Goal: Submit feedback/report problem

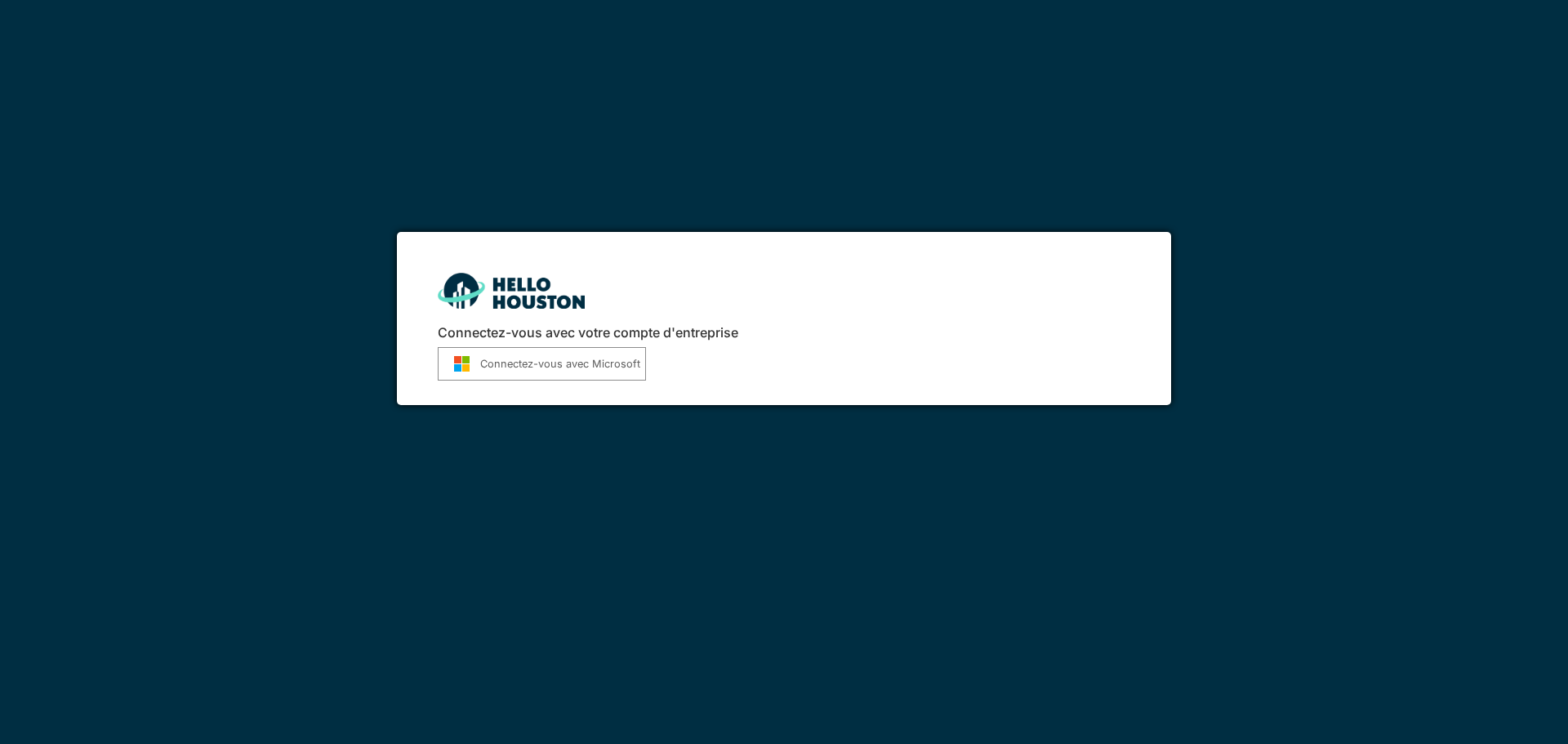
click at [558, 364] on font "Connectez-vous avec Microsoft" at bounding box center [560, 364] width 160 height 12
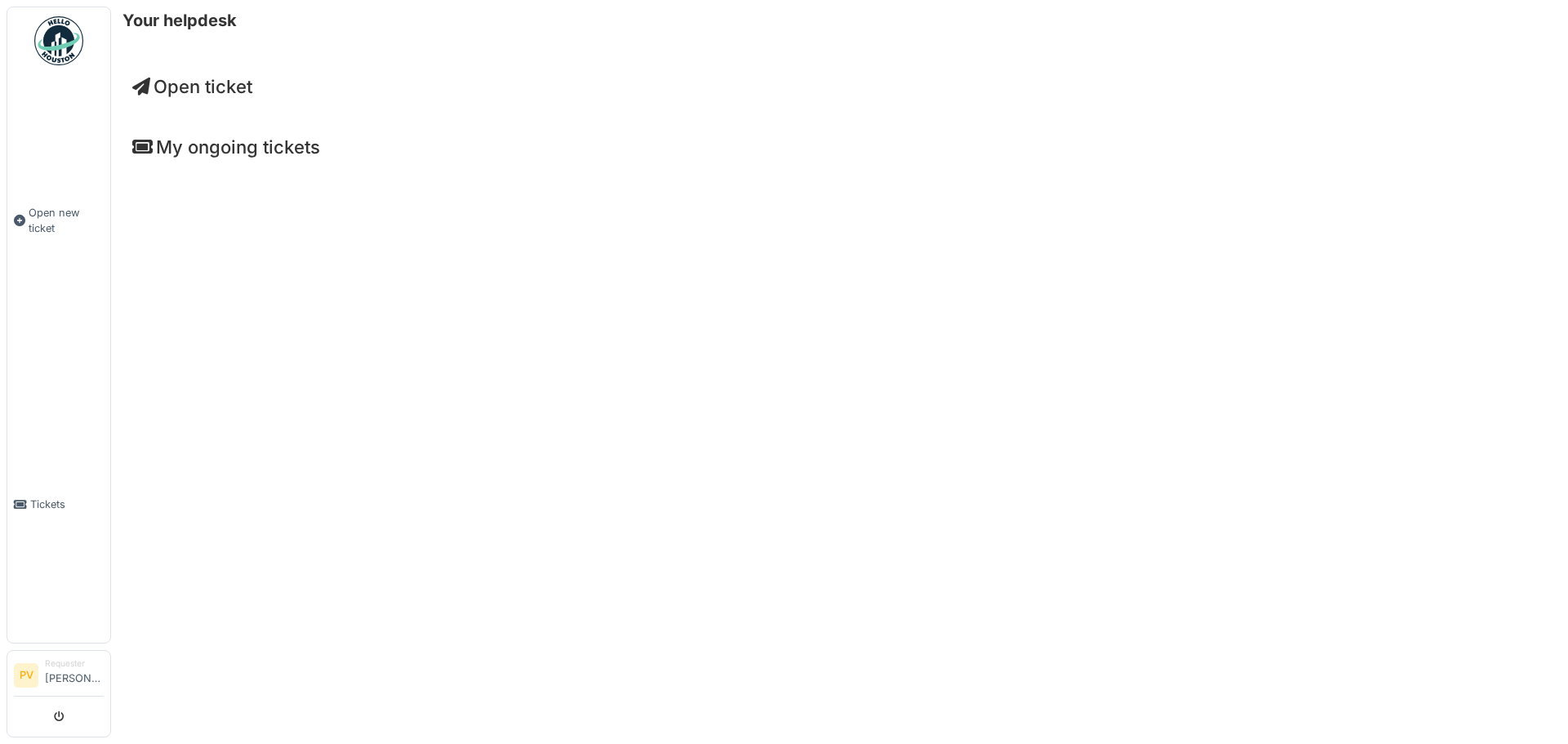
click at [184, 91] on span "Open ticket" at bounding box center [192, 86] width 120 height 21
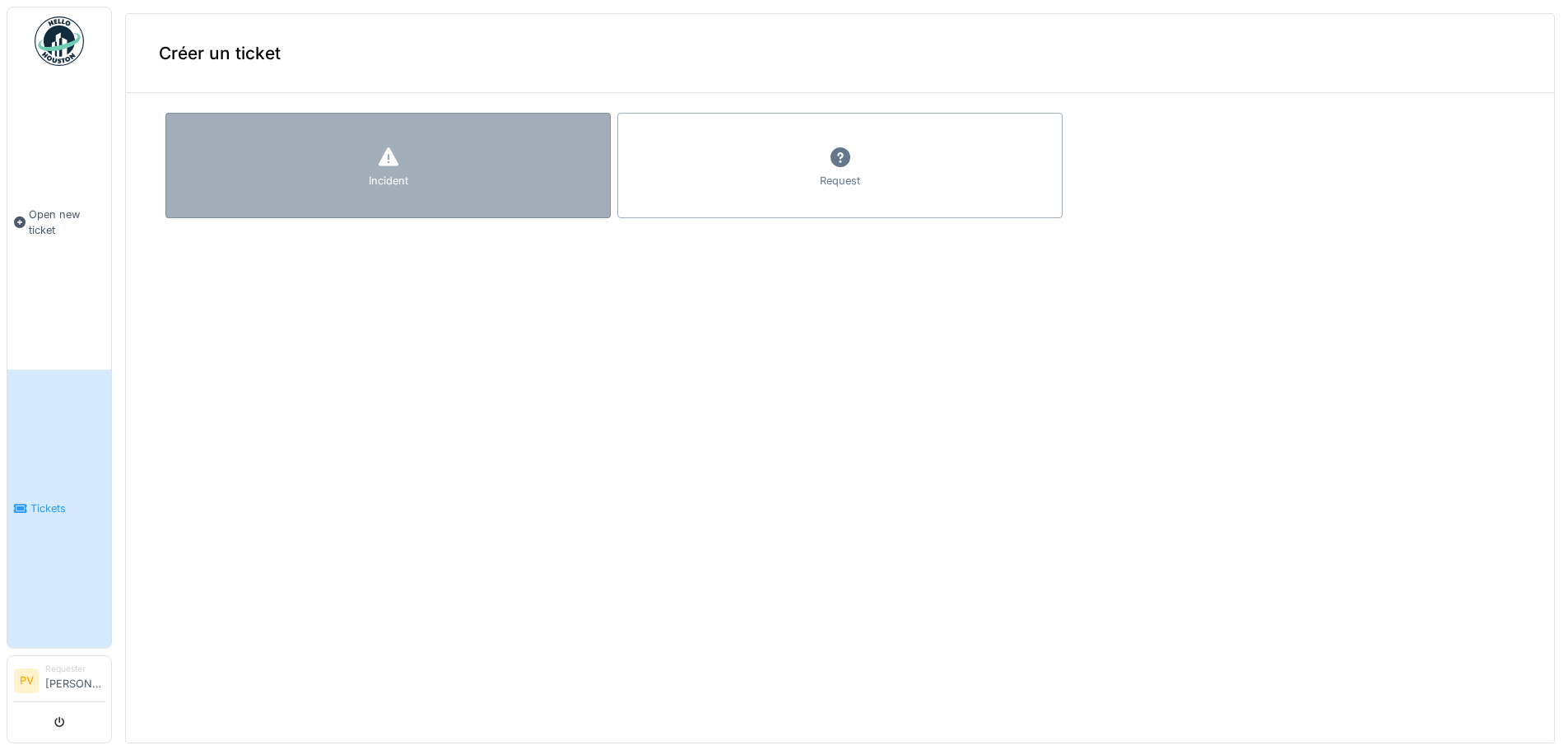
click at [389, 163] on icon at bounding box center [387, 157] width 20 height 19
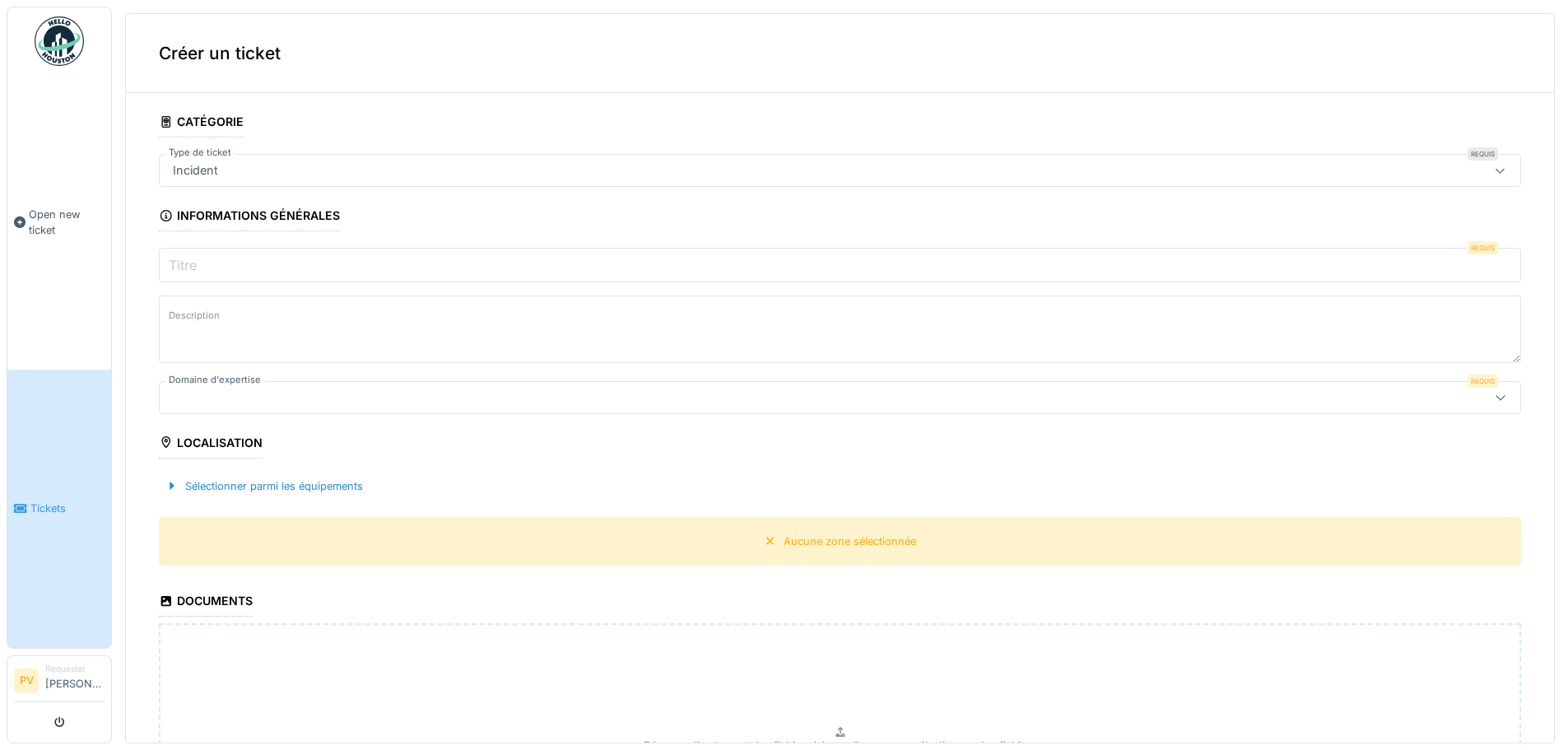
click at [925, 280] on input "Titre" at bounding box center [839, 265] width 1363 height 35
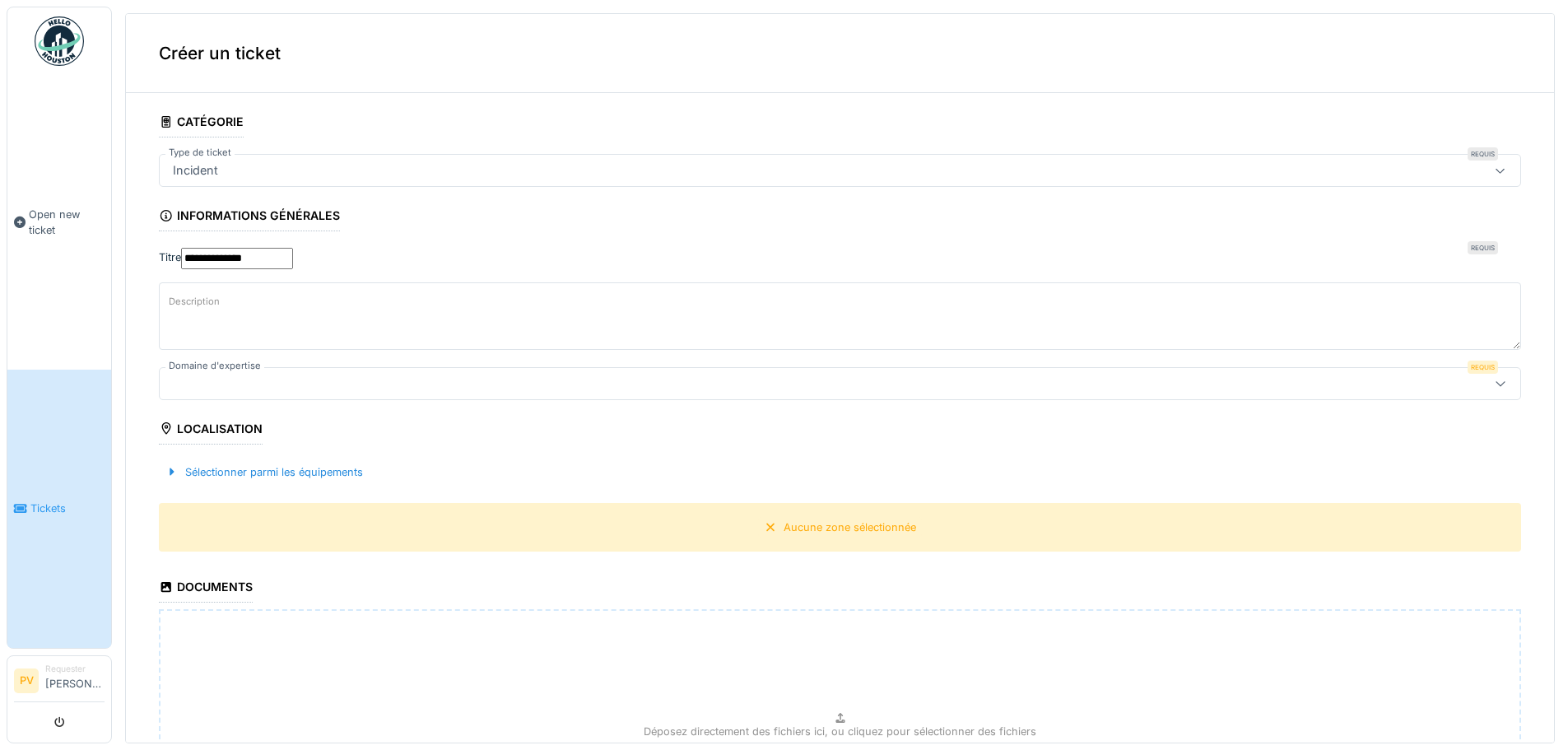
type input "**********"
click at [804, 350] on textarea "Description" at bounding box center [839, 315] width 1363 height 67
type textarea "*"
type textarea "******"
click at [455, 391] on div at bounding box center [765, 382] width 1199 height 18
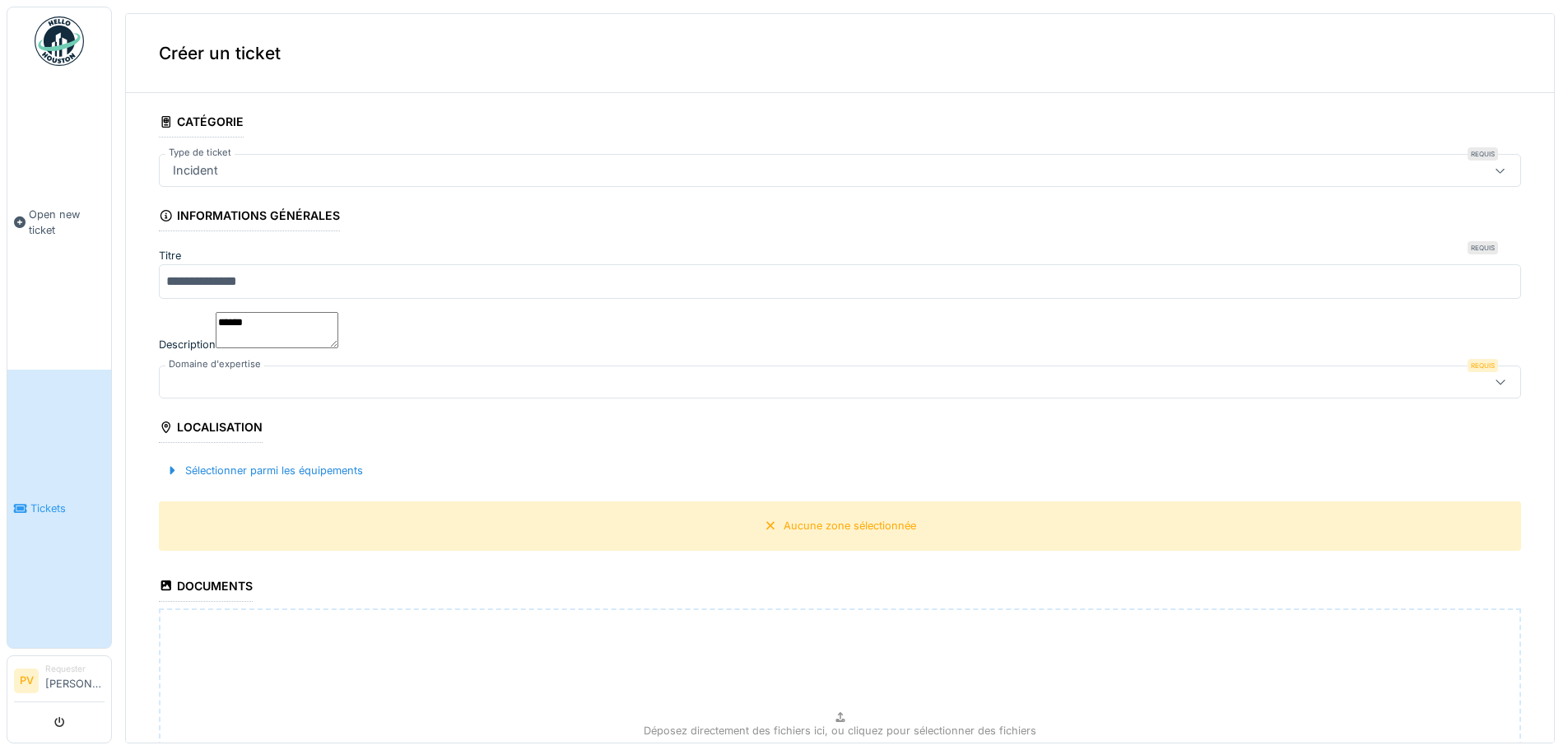
scroll to position [19, 0]
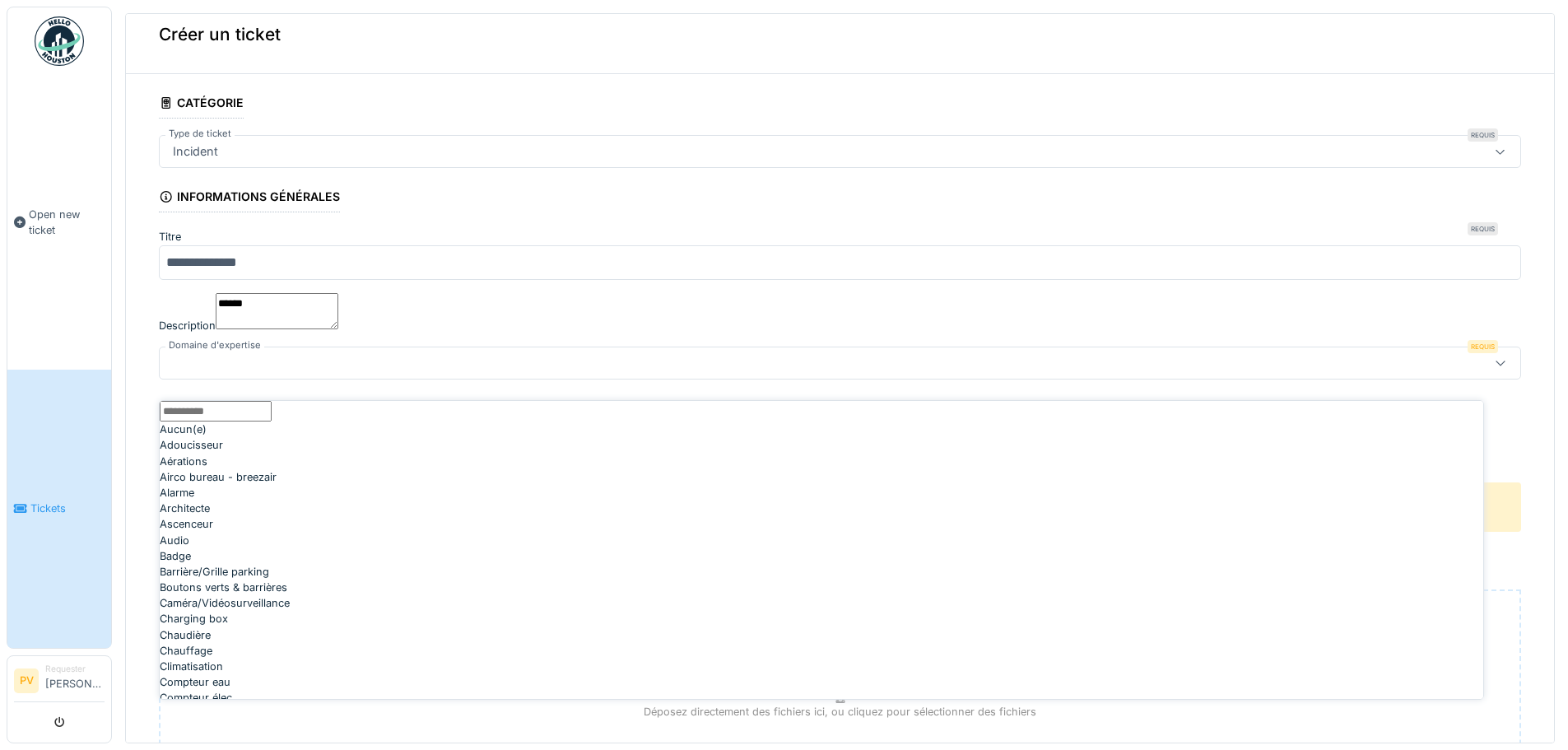
click at [1494, 368] on icon at bounding box center [1500, 362] width 13 height 11
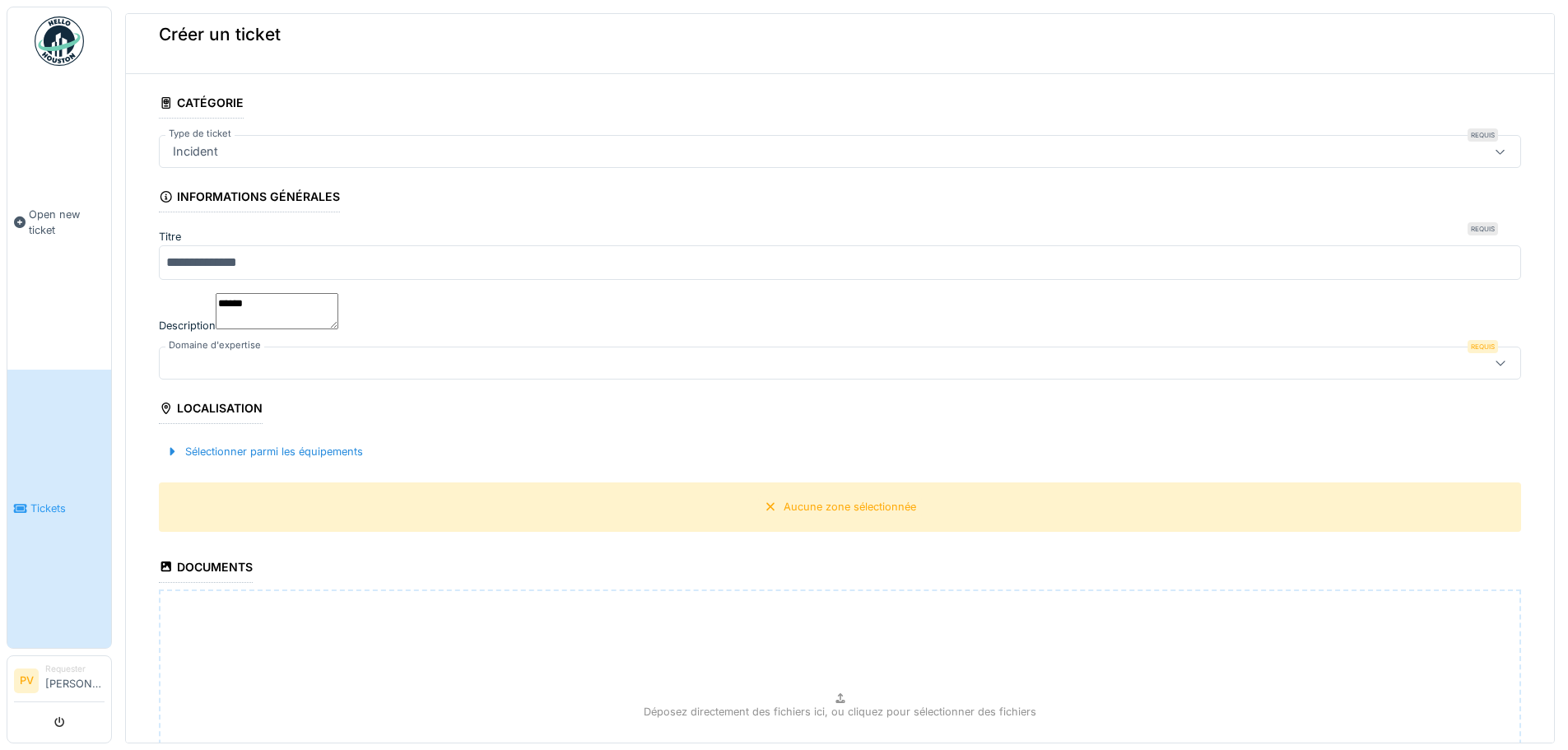
click at [378, 369] on div at bounding box center [765, 362] width 1199 height 18
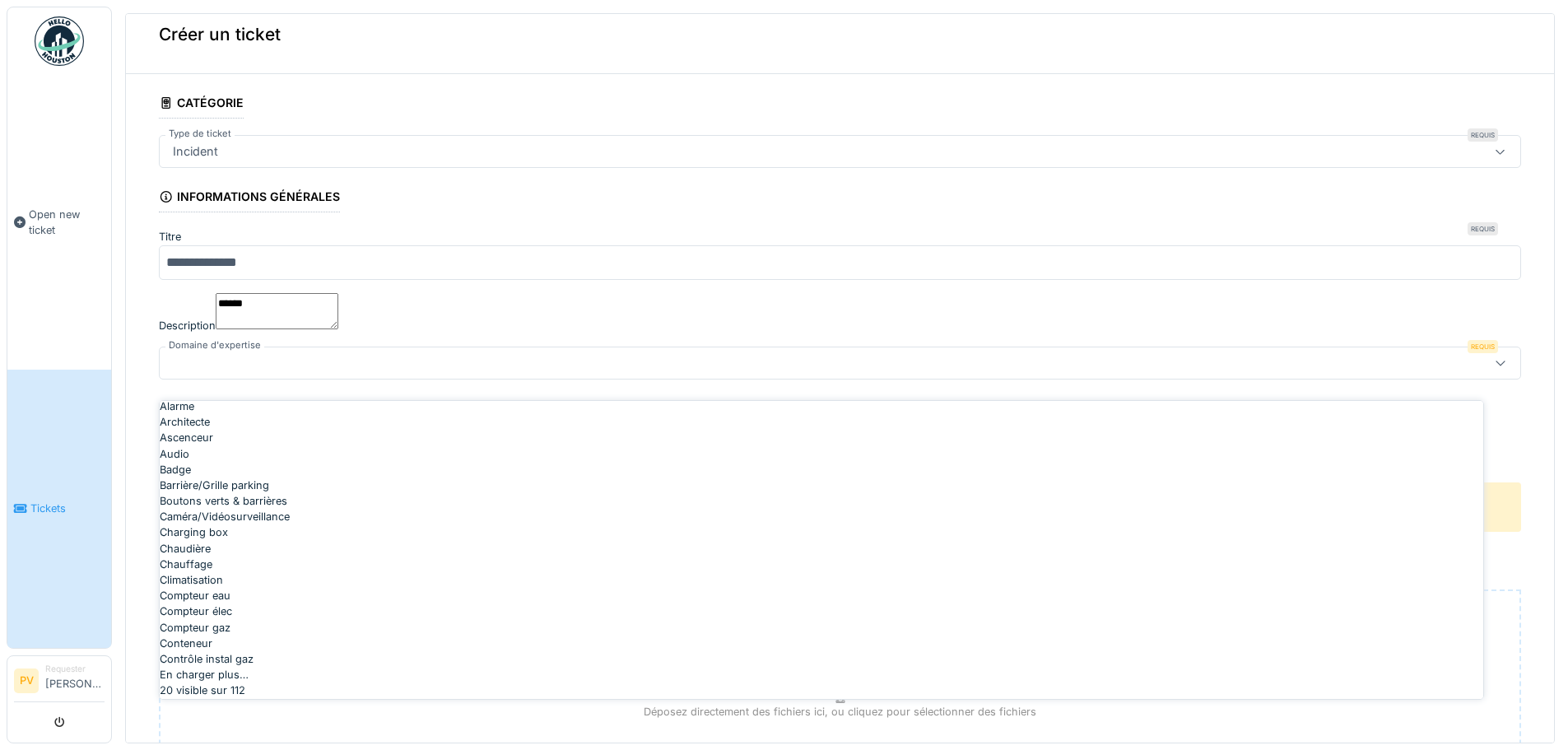
scroll to position [504, 0]
click at [790, 666] on div "En charger plus…" at bounding box center [821, 674] width 1323 height 15
click at [833, 667] on div "En charger plus…" at bounding box center [821, 675] width 1323 height 15
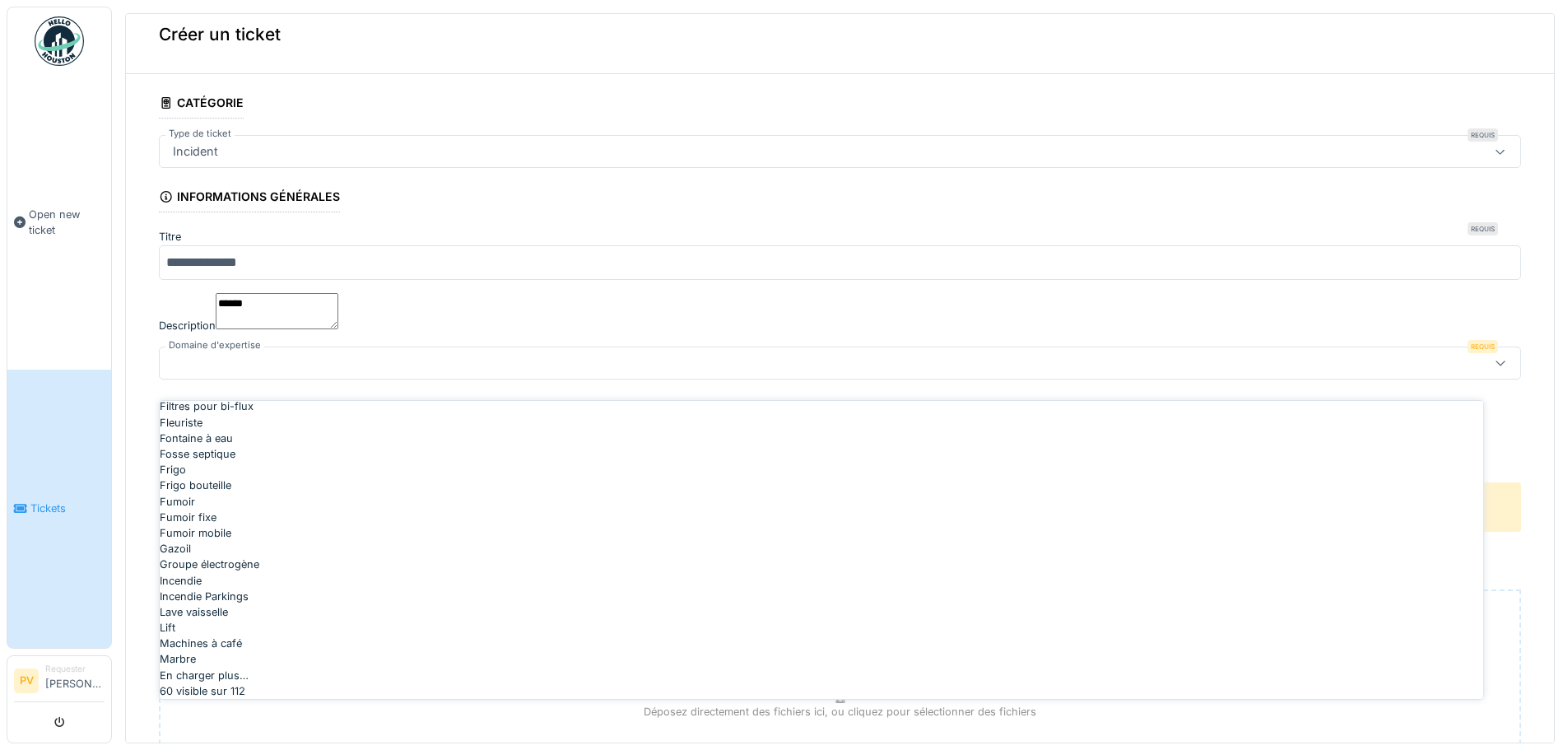
click at [382, 636] on div "Machines à café" at bounding box center [821, 643] width 1323 height 15
type input "***"
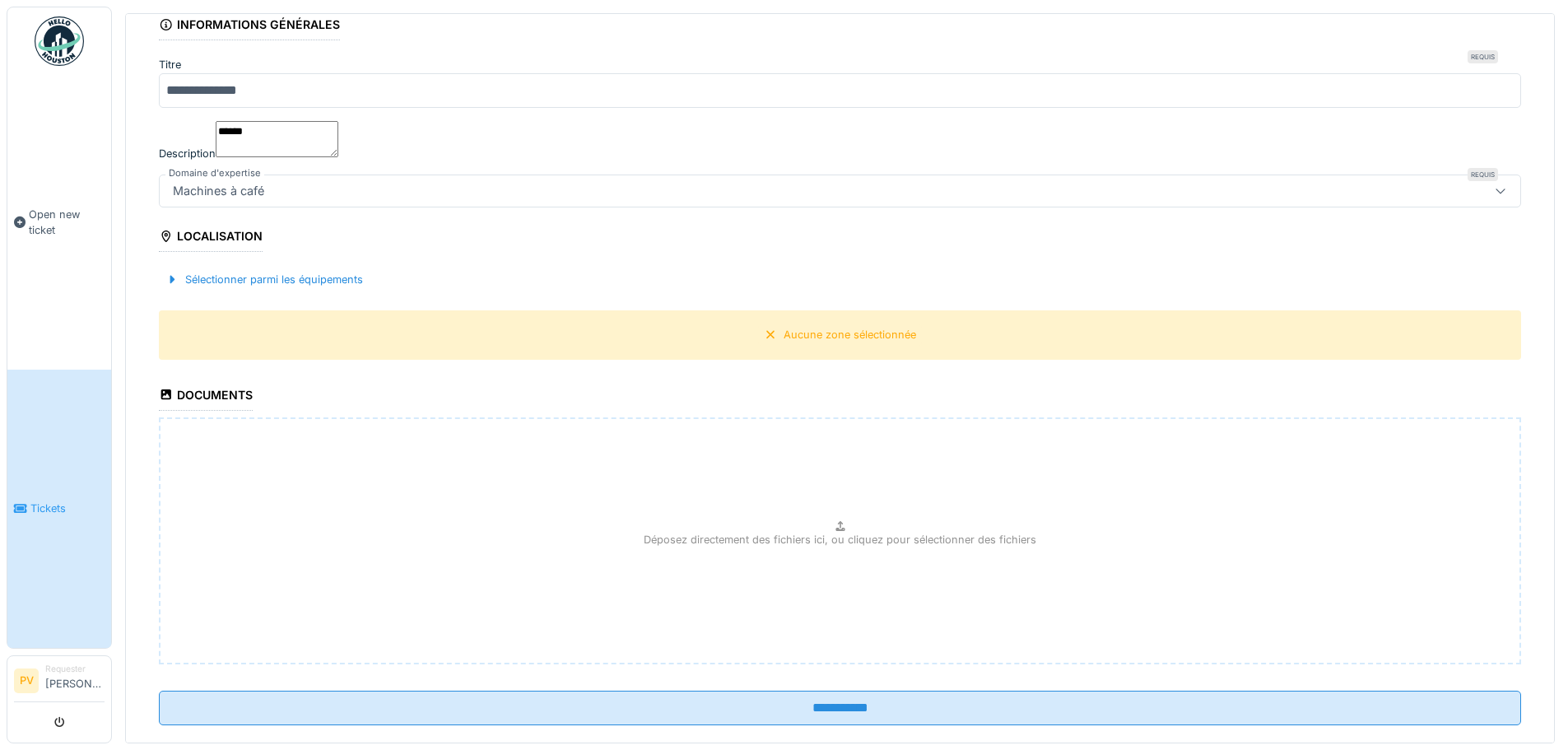
scroll to position [234, 0]
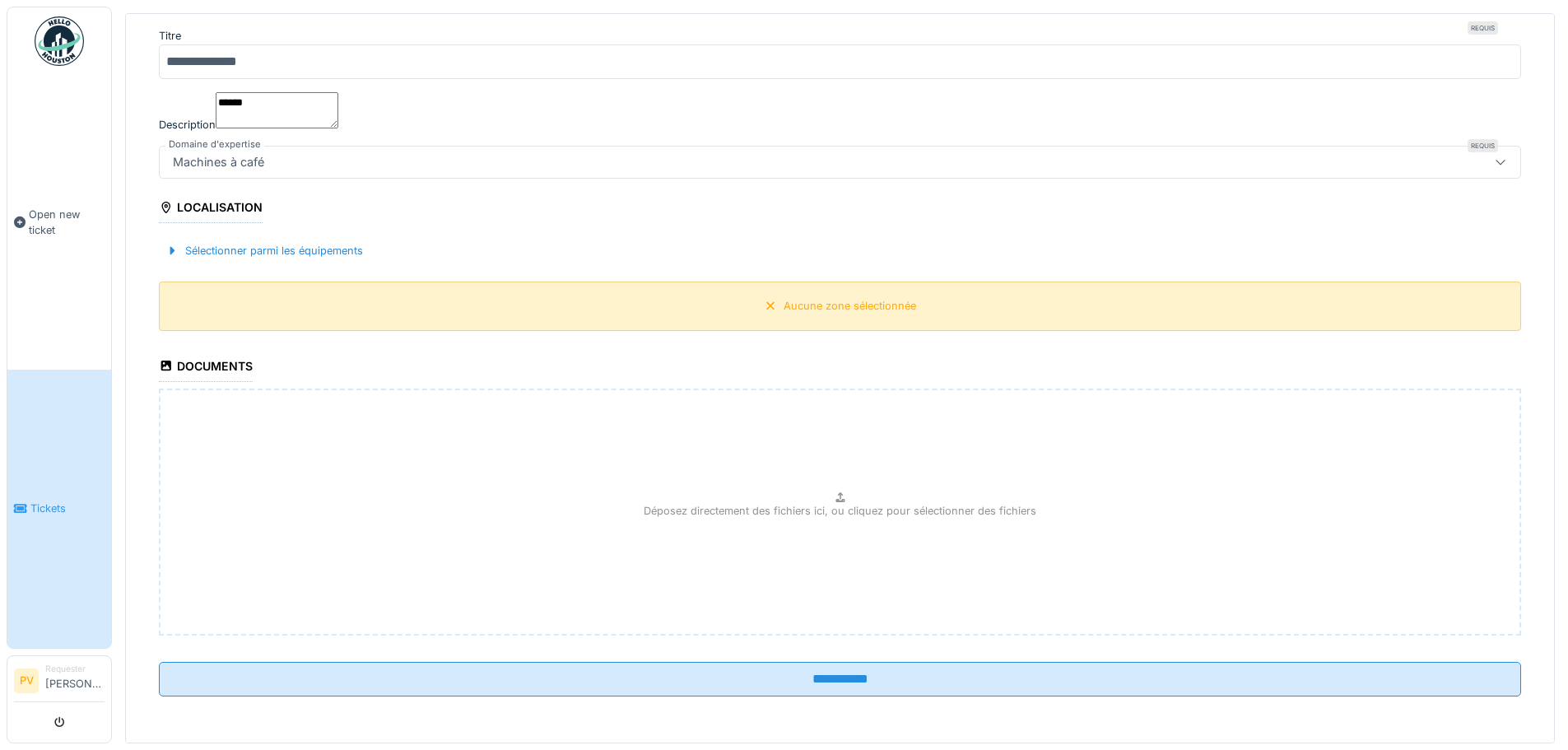
click at [827, 306] on div "Aucune zone sélectionnée" at bounding box center [850, 306] width 133 height 15
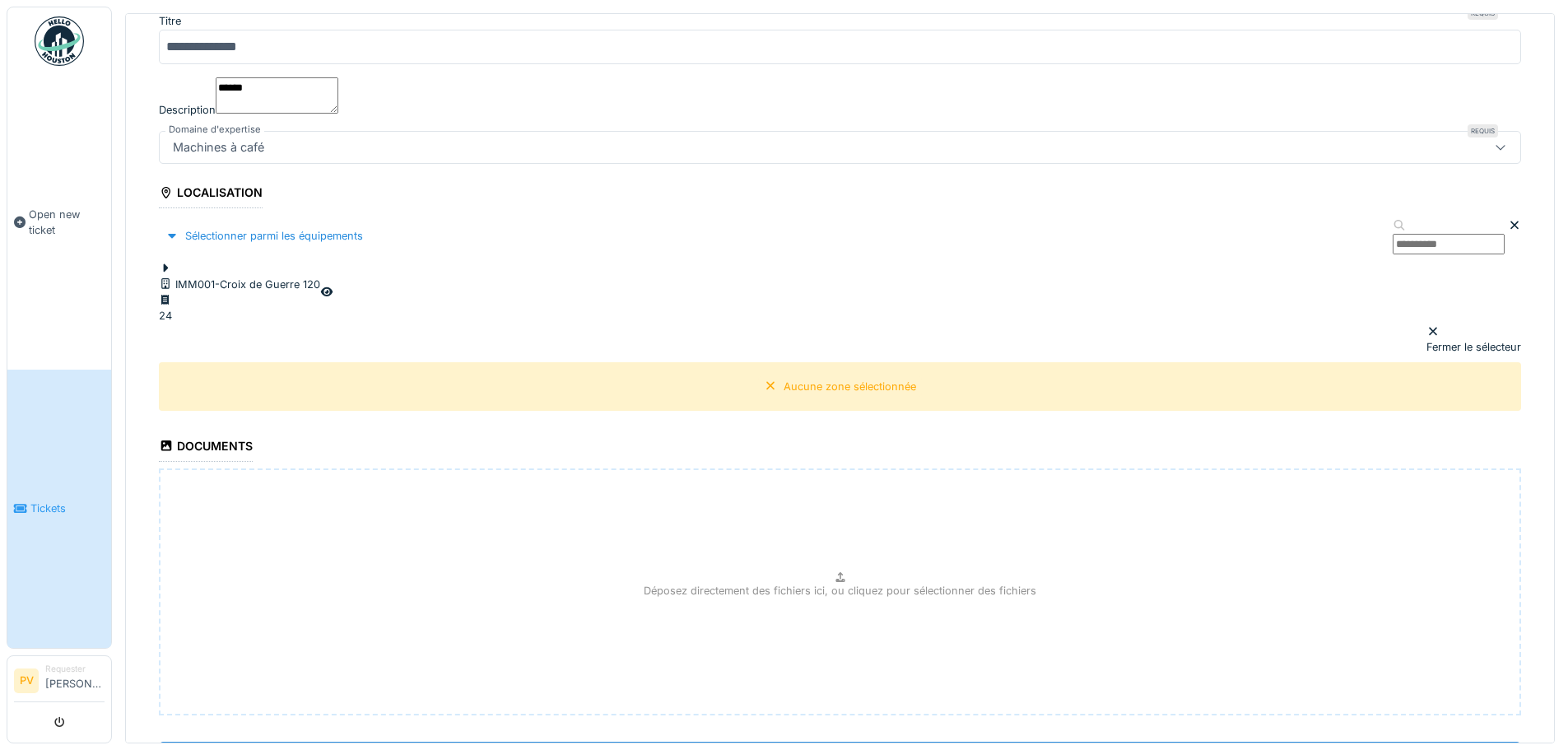
click at [196, 277] on div at bounding box center [239, 277] width 161 height 0
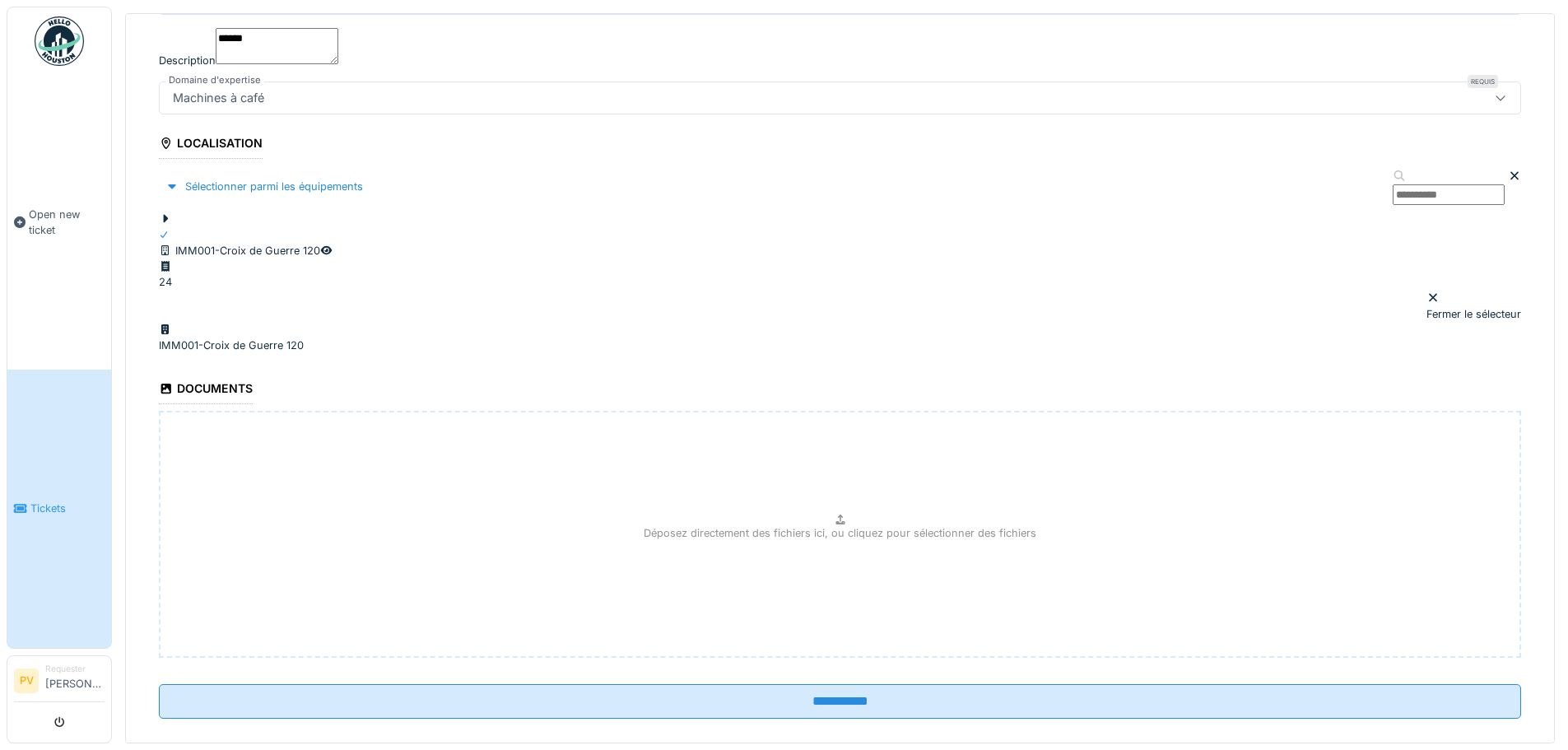
scroll to position [311, 0]
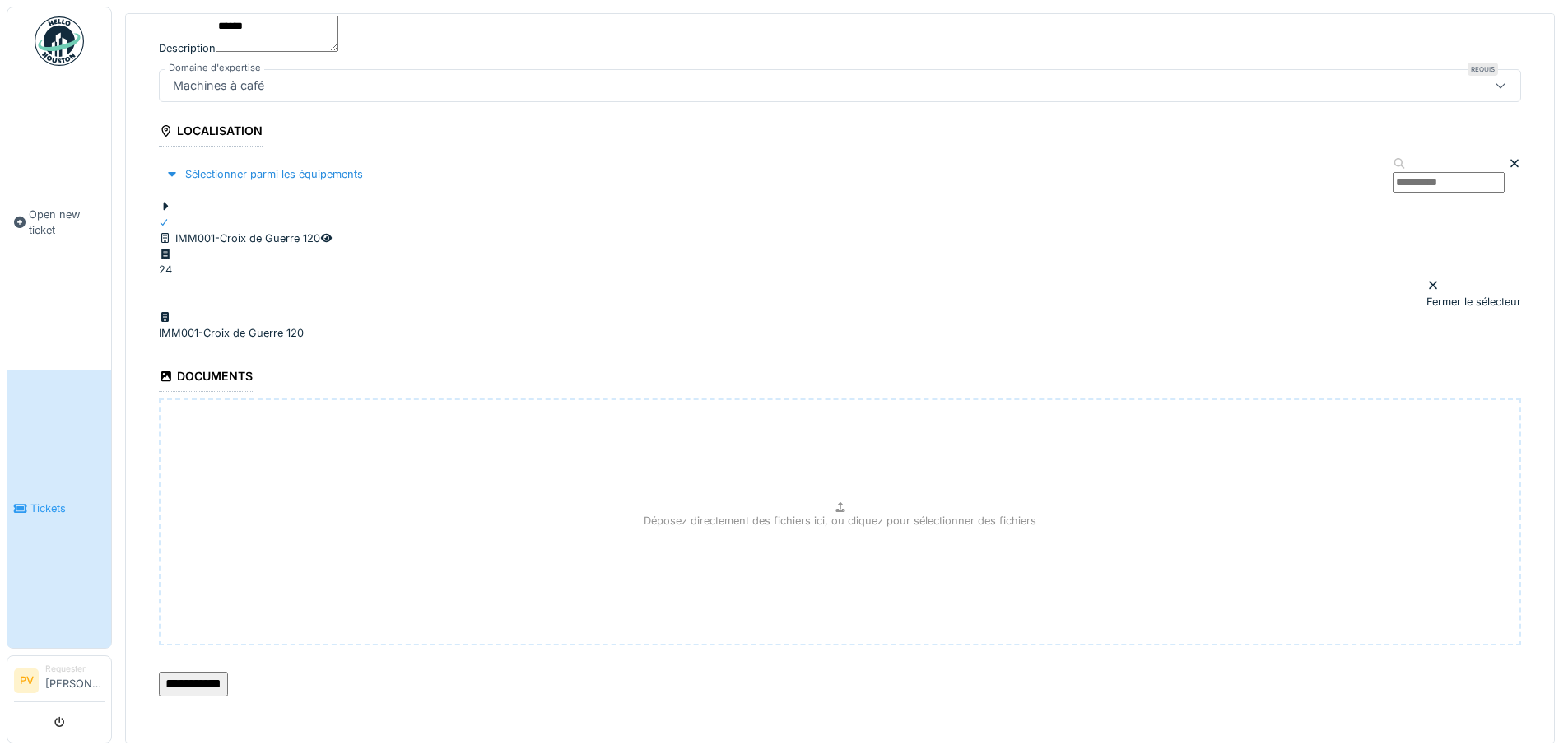
click at [228, 676] on input "**********" at bounding box center [193, 684] width 69 height 25
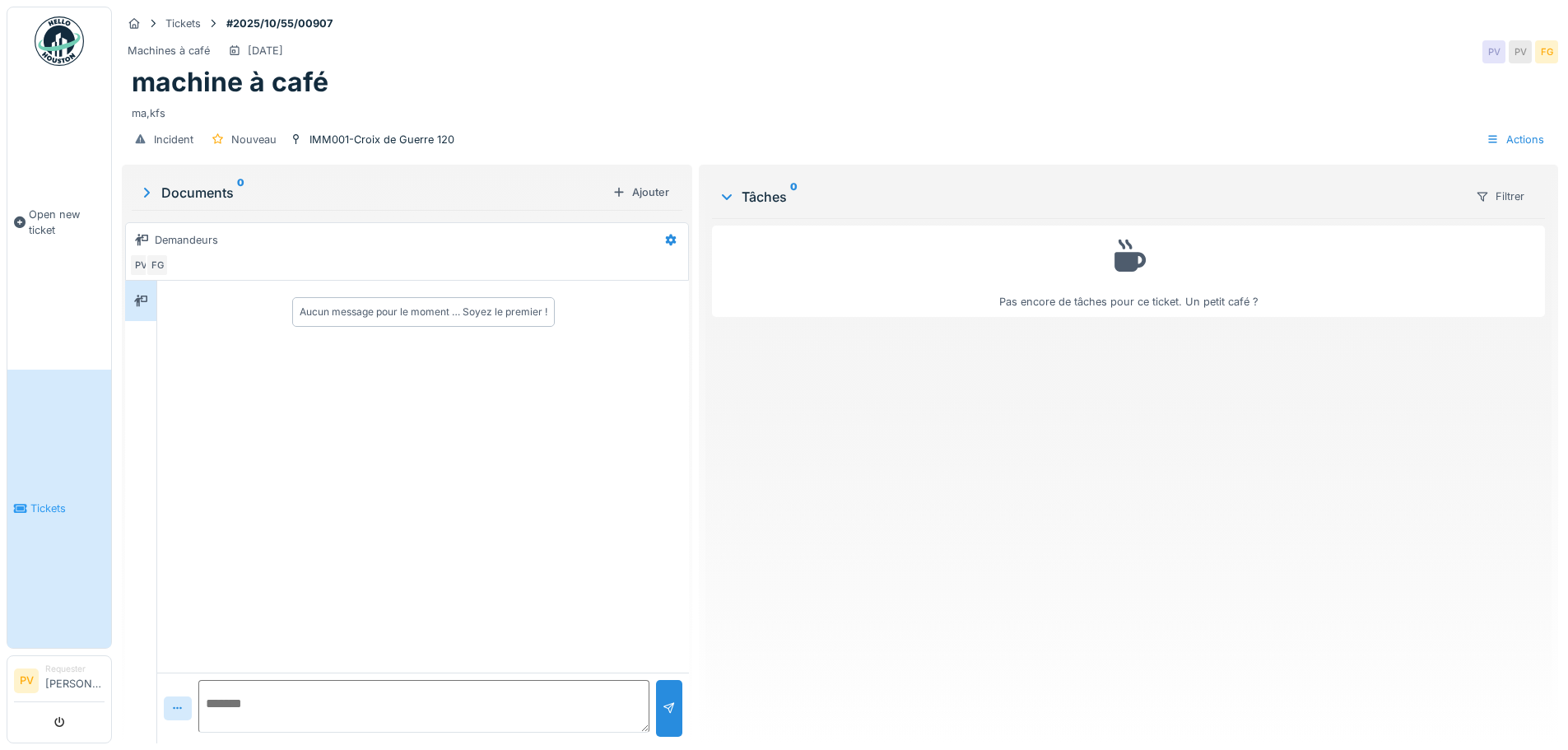
scroll to position [12, 0]
